Goal: Task Accomplishment & Management: Use online tool/utility

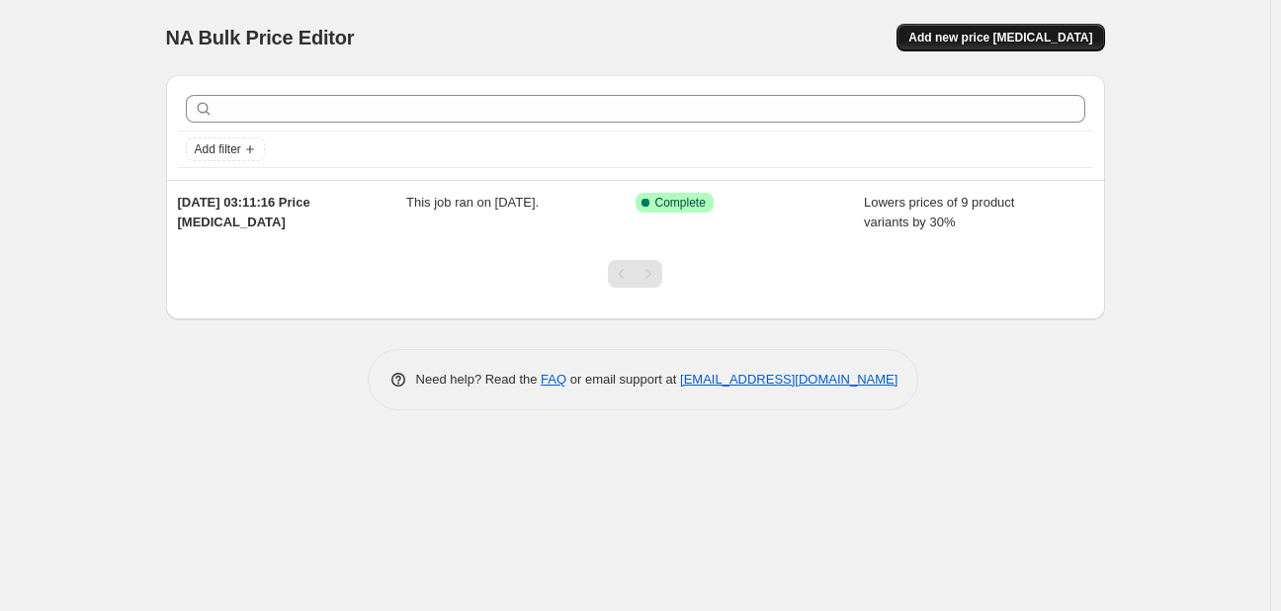
click at [945, 36] on button "Add new price [MEDICAL_DATA]" at bounding box center [1000, 38] width 208 height 28
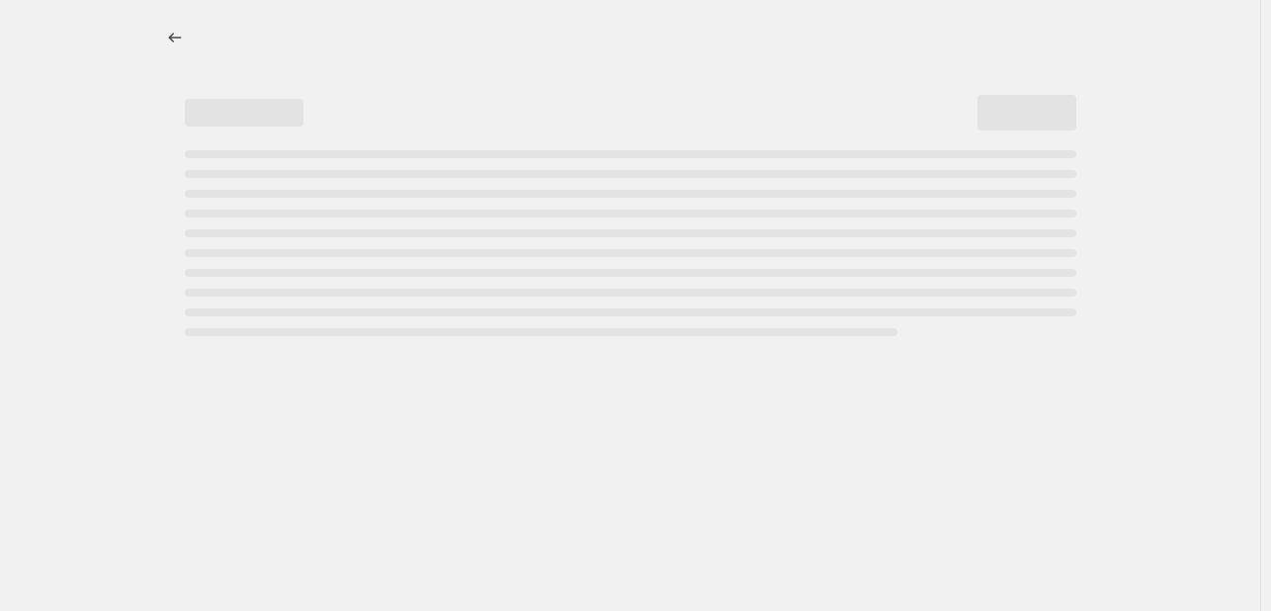
select select "percentage"
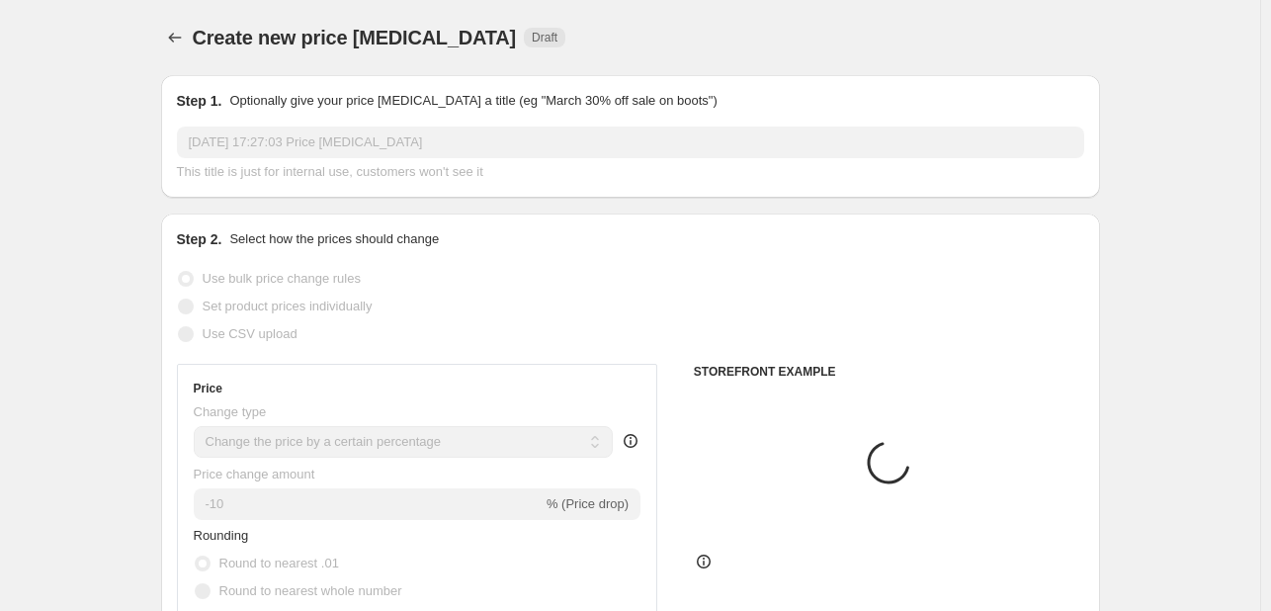
scroll to position [296, 0]
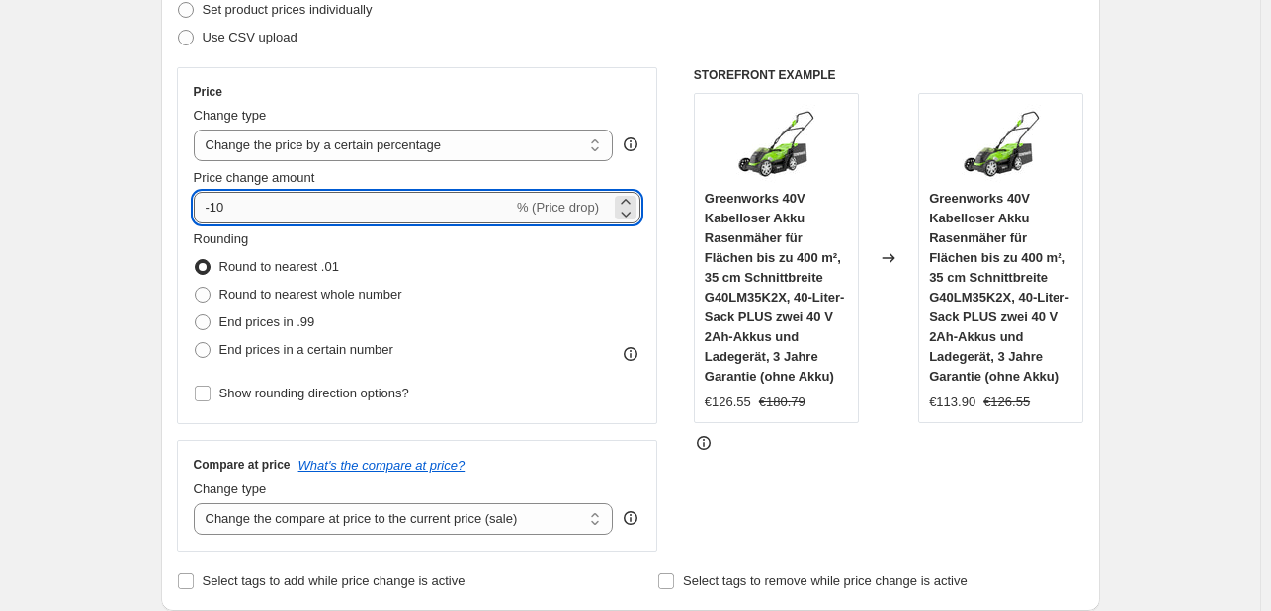
drag, startPoint x: 256, startPoint y: 217, endPoint x: 231, endPoint y: 221, distance: 25.0
click at [232, 221] on input "-10" at bounding box center [353, 208] width 319 height 32
click at [233, 211] on input "-10" at bounding box center [353, 208] width 319 height 32
type input "-1"
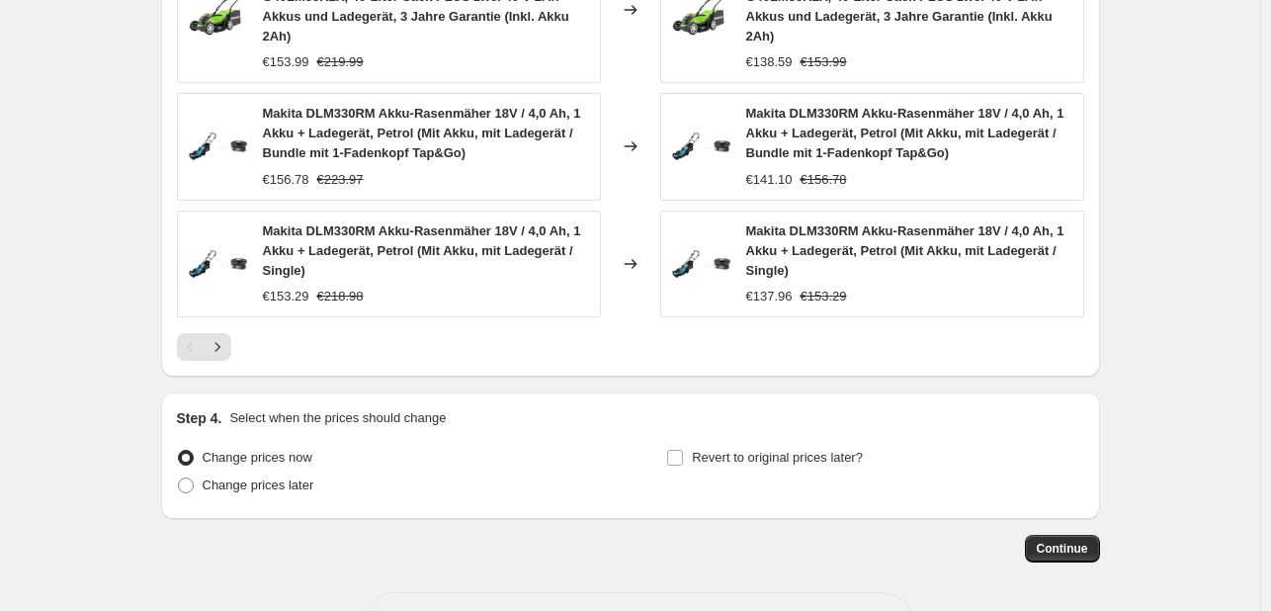
scroll to position [1593, 0]
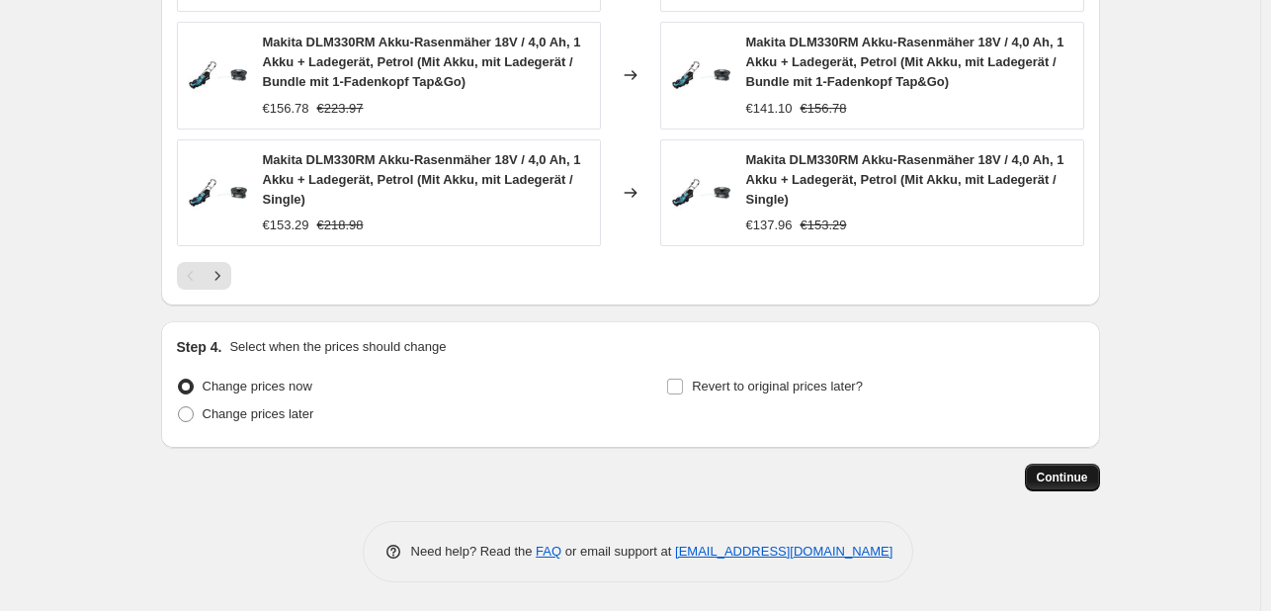
type input "-30"
click at [1085, 472] on span "Continue" at bounding box center [1062, 477] width 51 height 16
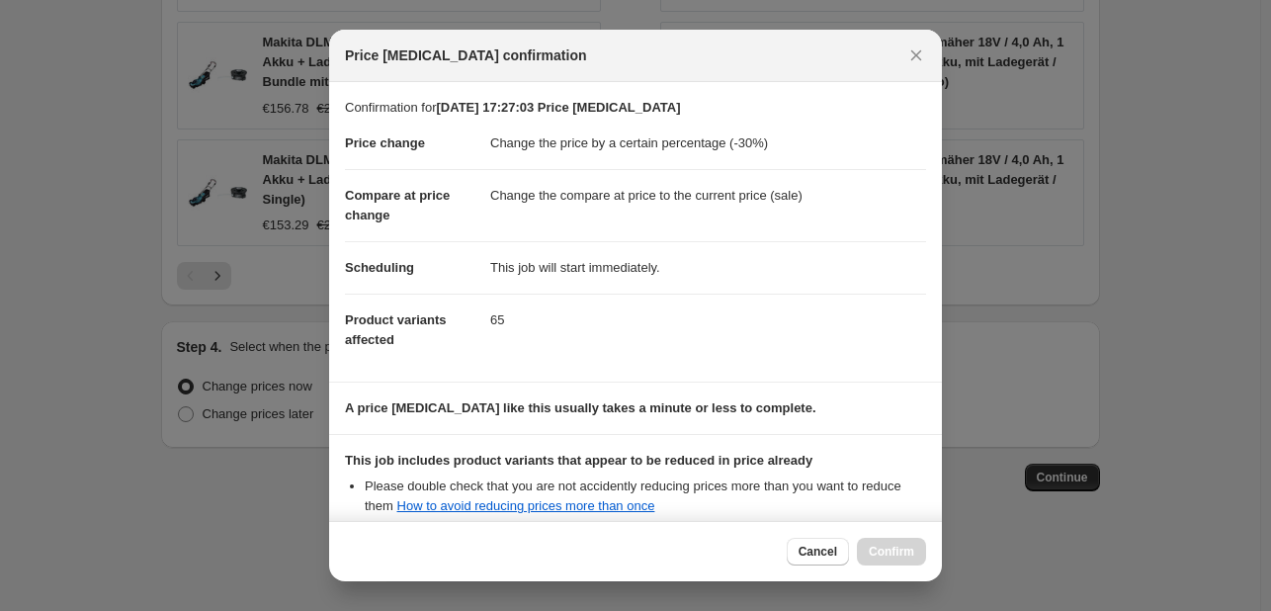
click at [885, 555] on div "Cancel Confirm" at bounding box center [856, 552] width 139 height 28
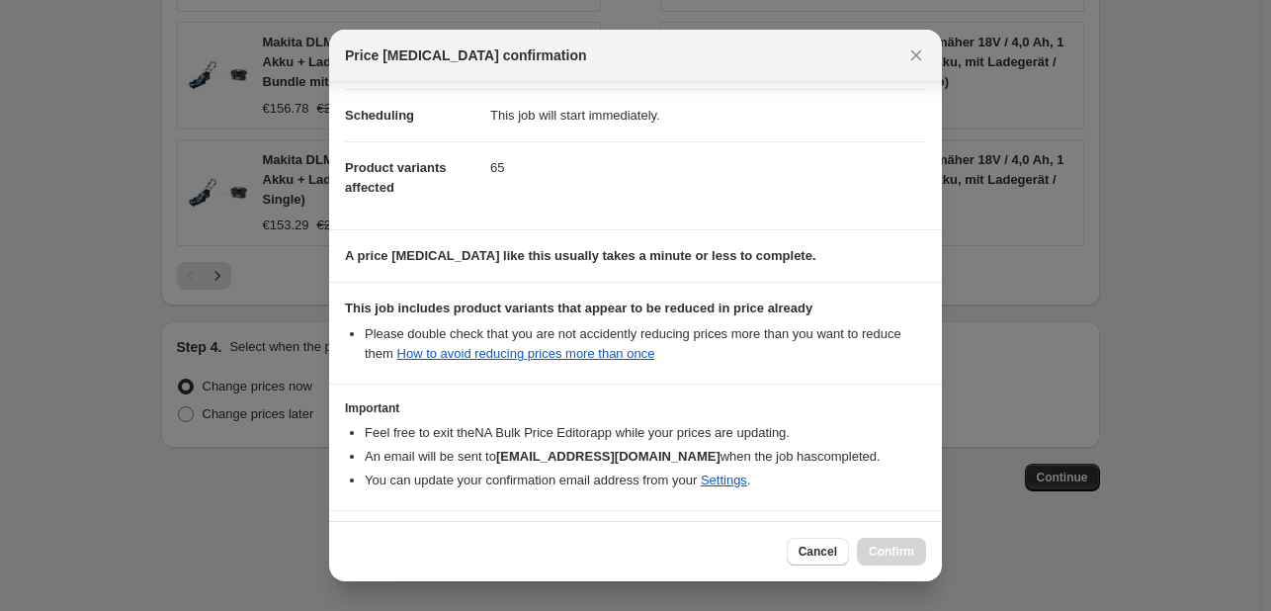
scroll to position [219, 0]
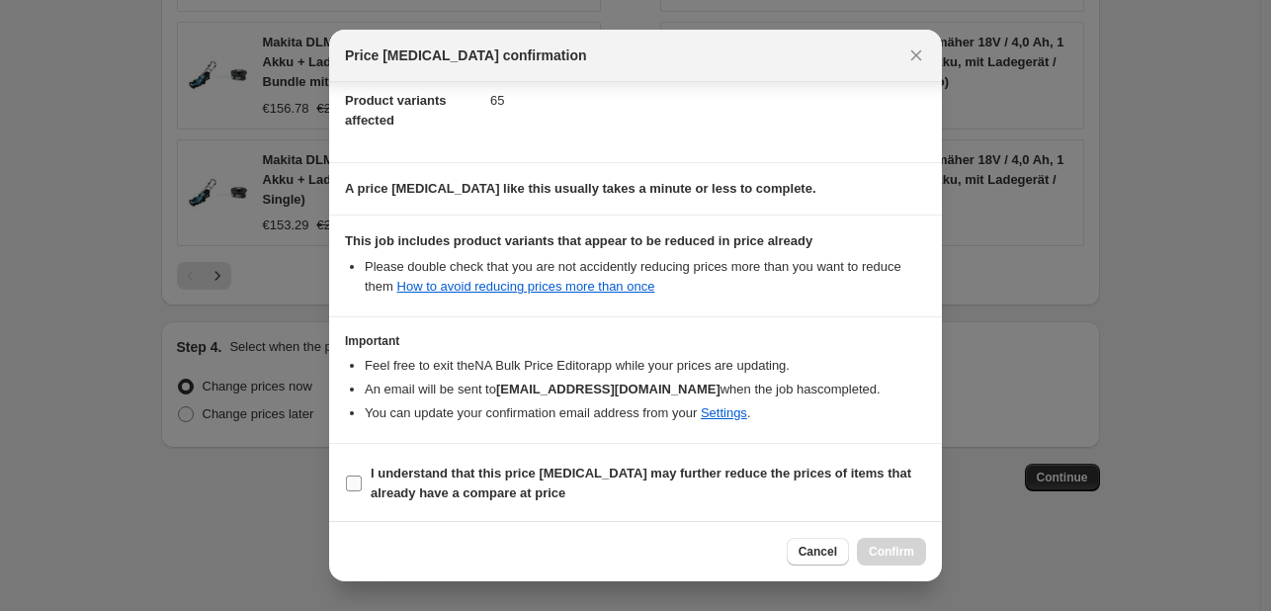
click at [370, 497] on label "I understand that this price [MEDICAL_DATA] may further reduce the prices of it…" at bounding box center [635, 482] width 581 height 47
click at [362, 491] on input "I understand that this price [MEDICAL_DATA] may further reduce the prices of it…" at bounding box center [354, 483] width 16 height 16
checkbox input "true"
click at [890, 550] on span "Confirm" at bounding box center [891, 551] width 45 height 16
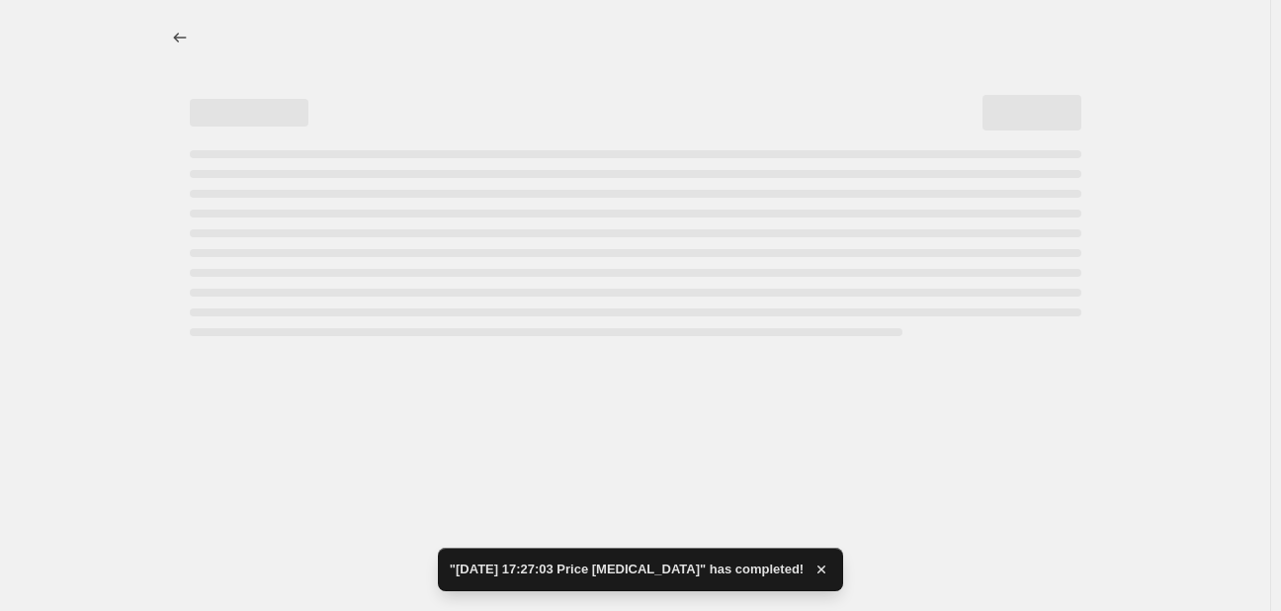
select select "percentage"
